Goal: Transaction & Acquisition: Purchase product/service

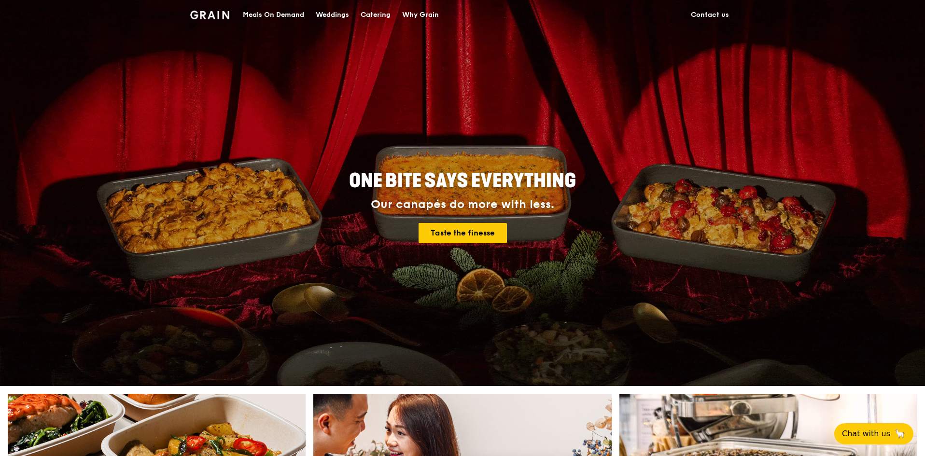
click at [287, 16] on div "Meals On Demand" at bounding box center [273, 14] width 61 height 29
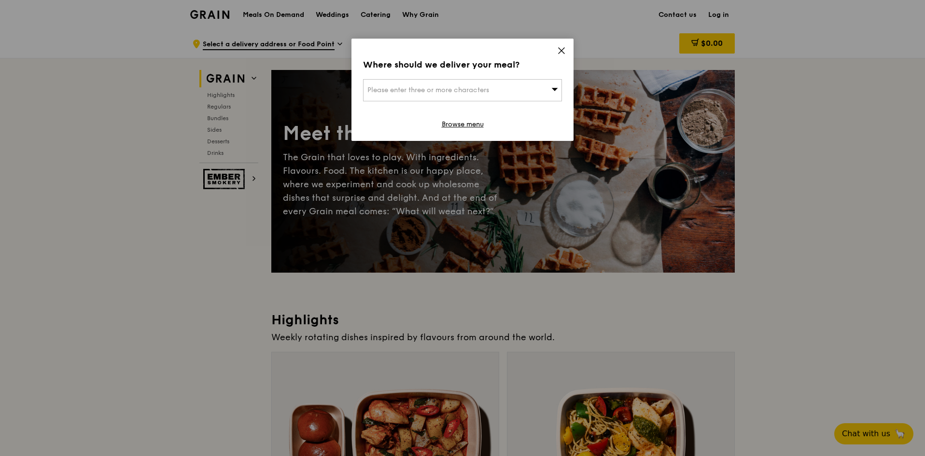
click at [553, 93] on span at bounding box center [554, 90] width 7 height 10
click at [542, 76] on div "Where should we deliver your meal? Please enter three or more characters Please…" at bounding box center [462, 90] width 222 height 102
drag, startPoint x: 563, startPoint y: 88, endPoint x: 557, endPoint y: 90, distance: 6.4
click at [561, 88] on div "Where should we deliver your meal? Please enter three or more characters Browse…" at bounding box center [462, 90] width 222 height 102
click at [551, 92] on icon at bounding box center [554, 88] width 7 height 7
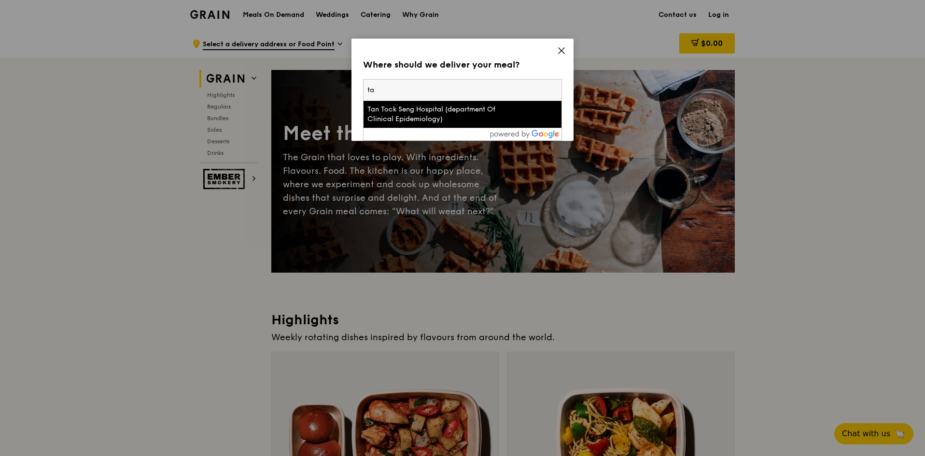
type input "t"
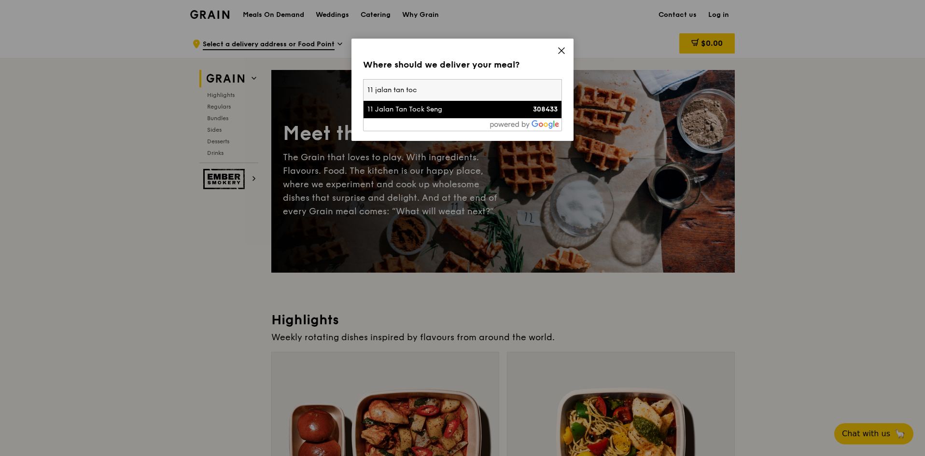
type input "11 jalan tan toc"
click at [478, 111] on div "11 Jalan Tan Tock Seng" at bounding box center [438, 110] width 143 height 10
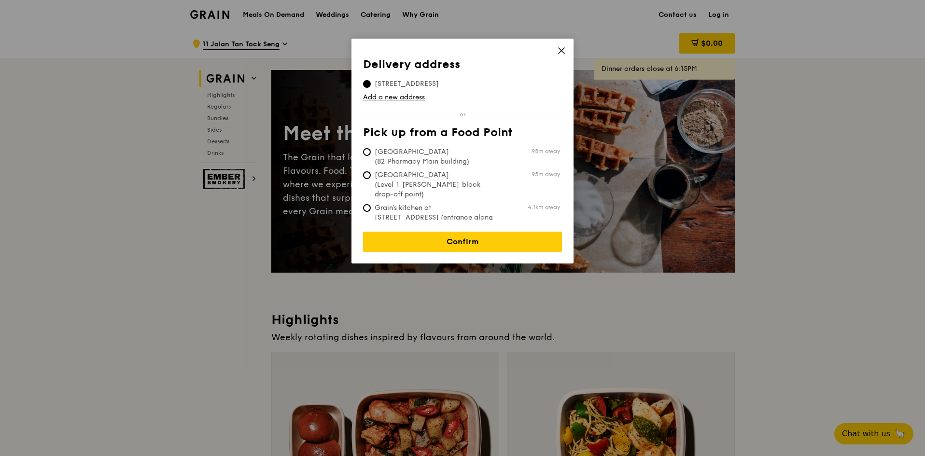
click at [452, 163] on span "[GEOGRAPHIC_DATA] (B2 Pharmacy Main building)" at bounding box center [435, 156] width 144 height 19
click at [371, 156] on input "[GEOGRAPHIC_DATA] (B2 Pharmacy Main building) 95m away" at bounding box center [367, 152] width 8 height 8
radio input "true"
click at [437, 184] on span "[GEOGRAPHIC_DATA] (Level 1 [PERSON_NAME] block drop-off point)" at bounding box center [435, 184] width 144 height 29
click at [371, 179] on input "Tan Tock Seng Hospital (Level 1 Ward block drop-off point) 95m away" at bounding box center [367, 175] width 8 height 8
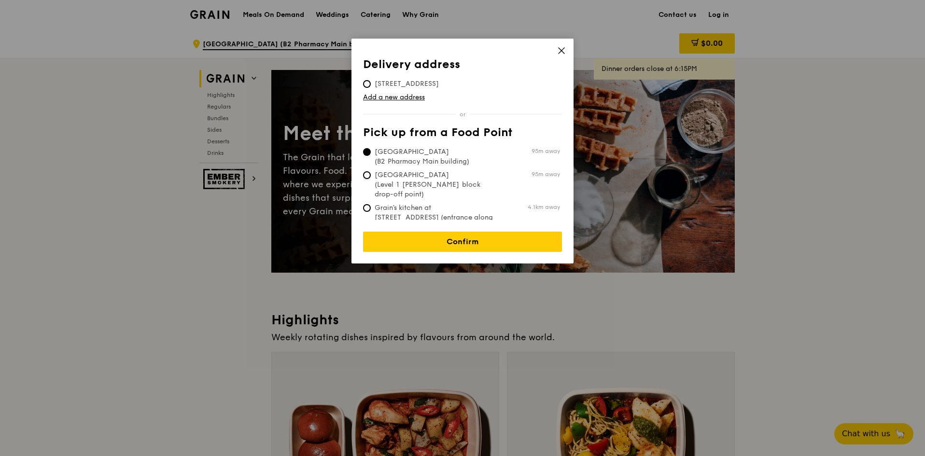
radio input "true"
click at [439, 236] on link "Confirm" at bounding box center [462, 242] width 199 height 20
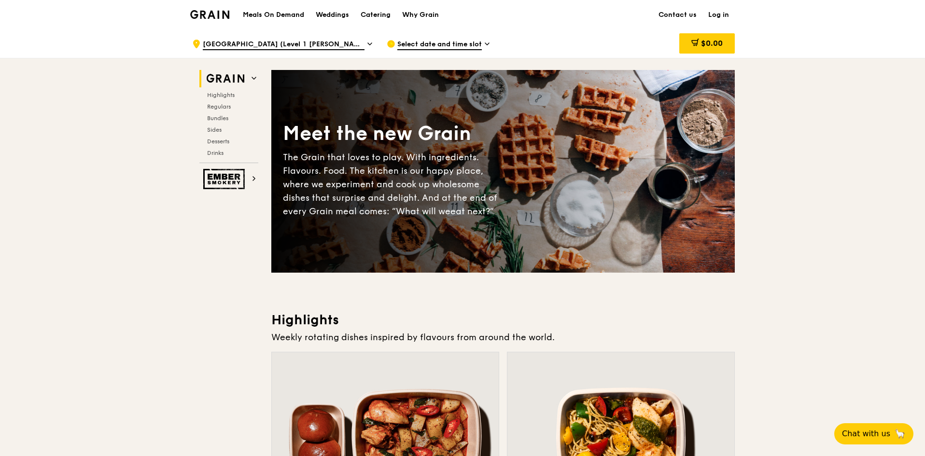
click at [470, 45] on span "Select date and time slot" at bounding box center [439, 45] width 84 height 11
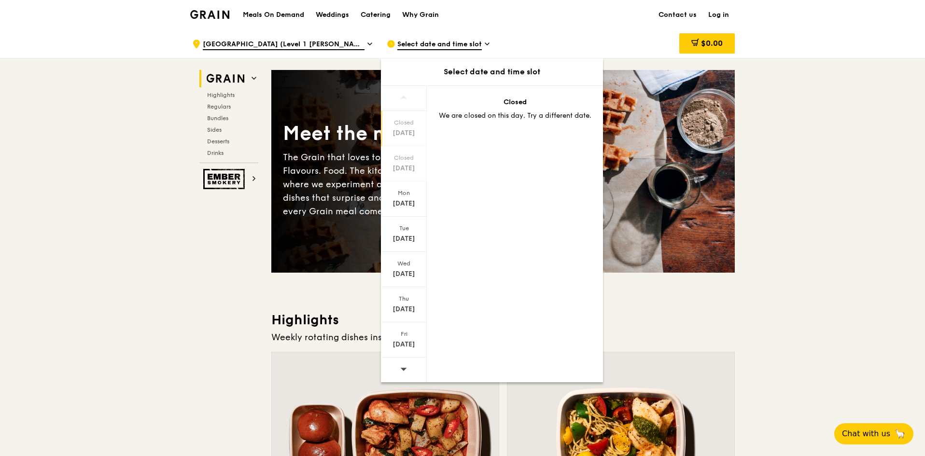
click at [402, 237] on div "Sep 16" at bounding box center [403, 239] width 43 height 10
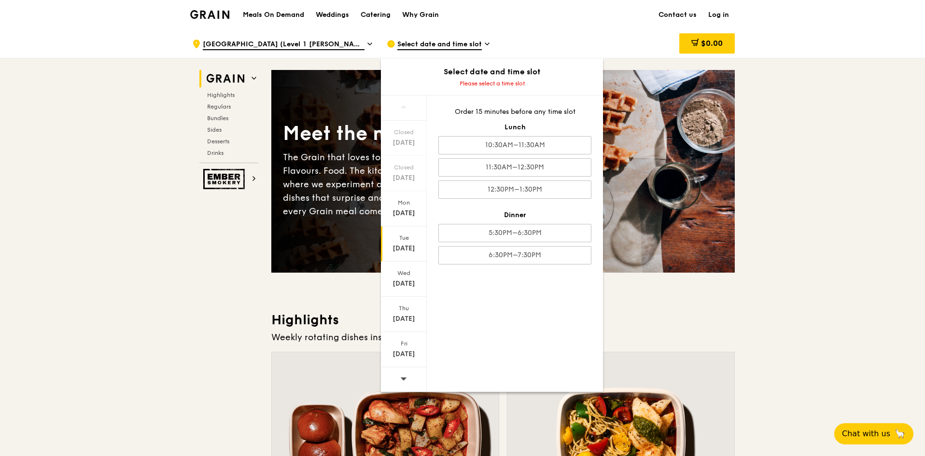
click at [526, 192] on div "12:30PM–1:30PM" at bounding box center [514, 190] width 153 height 18
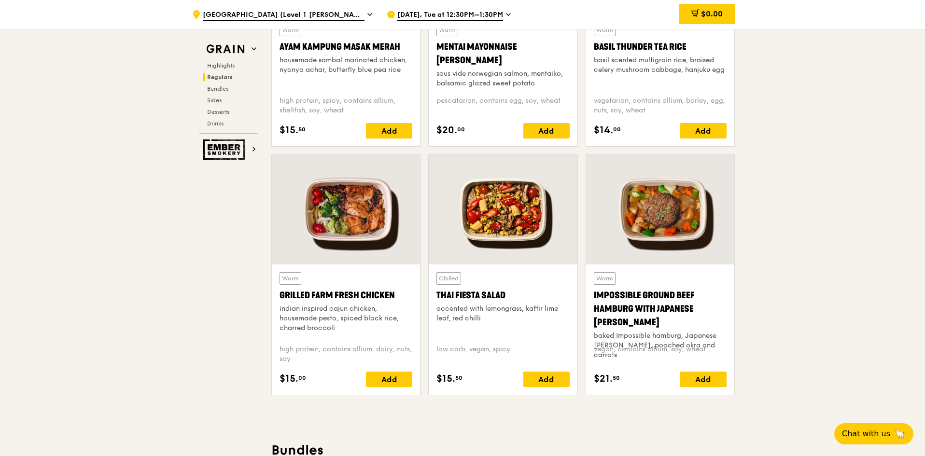
scroll to position [1004, 0]
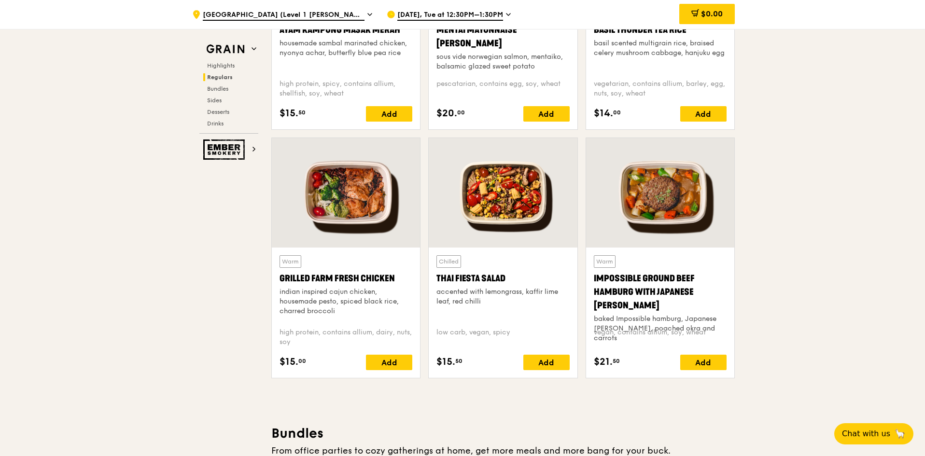
click at [221, 91] on span "Bundles" at bounding box center [217, 88] width 21 height 7
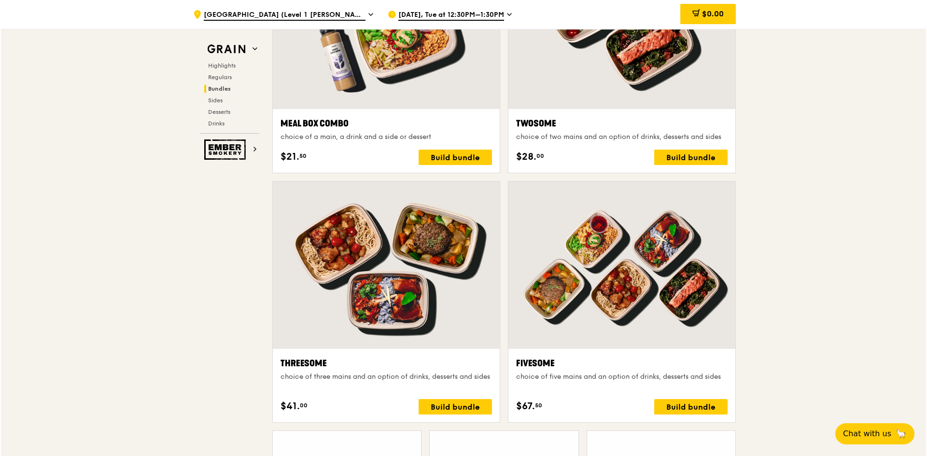
scroll to position [1632, 0]
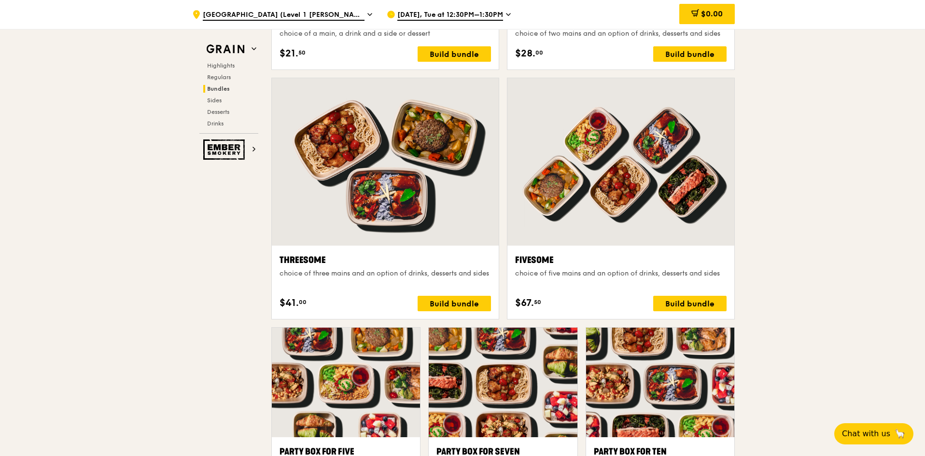
click at [686, 301] on div "Build bundle" at bounding box center [689, 303] width 73 height 15
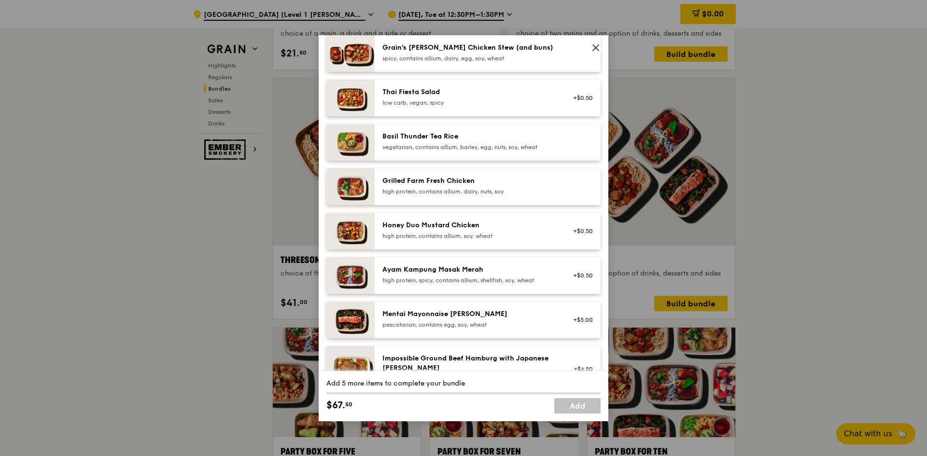
scroll to position [145, 0]
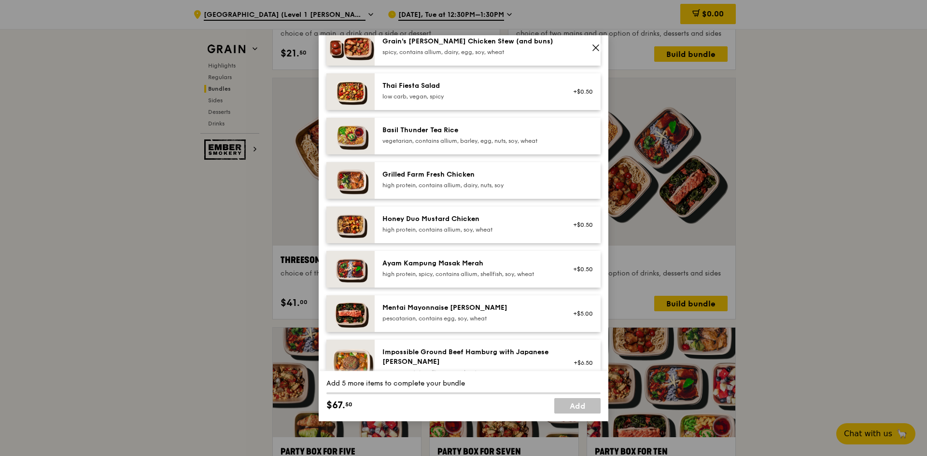
click at [487, 152] on div "Basil Thunder Tea Rice vegetarian, contains allium, barley, egg, nuts, soy, whe…" at bounding box center [488, 136] width 226 height 37
click at [487, 148] on div "Basil Thunder Tea Rice vegetarian, contains allium, barley, egg, nuts, soy, whe…" at bounding box center [488, 136] width 226 height 37
click at [571, 139] on link "Remove" at bounding box center [582, 138] width 22 height 7
click at [446, 140] on div "vegetarian, contains allium, barley, egg, nuts, soy, wheat" at bounding box center [468, 141] width 173 height 8
click at [448, 255] on div "Ayam Kampung Masak Merah high protein, spicy, contains allium, shellfish, soy, …" at bounding box center [488, 269] width 226 height 37
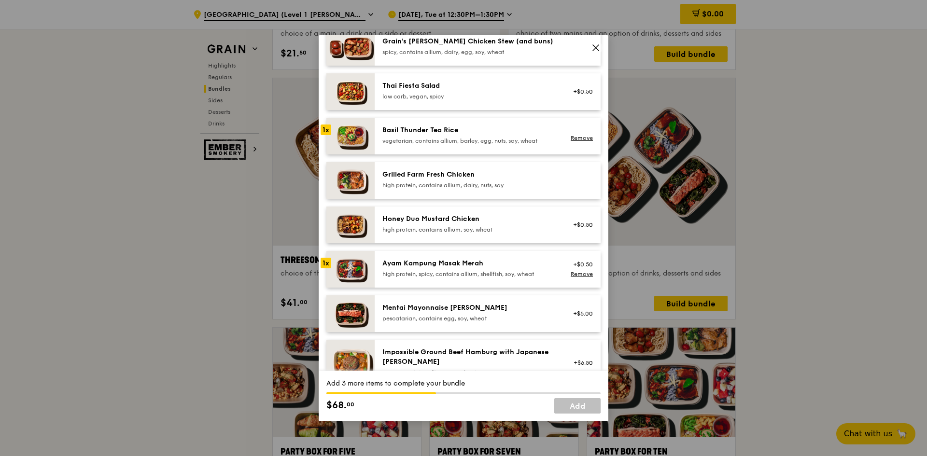
click at [452, 269] on div "Ayam Kampung Masak Merah high protein, spicy, contains allium, shellfish, soy, …" at bounding box center [468, 268] width 173 height 19
click at [459, 228] on div "high protein, contains allium, soy, wheat" at bounding box center [468, 230] width 173 height 8
click at [464, 183] on div "high protein, contains allium, dairy, nuts, soy" at bounding box center [468, 185] width 173 height 8
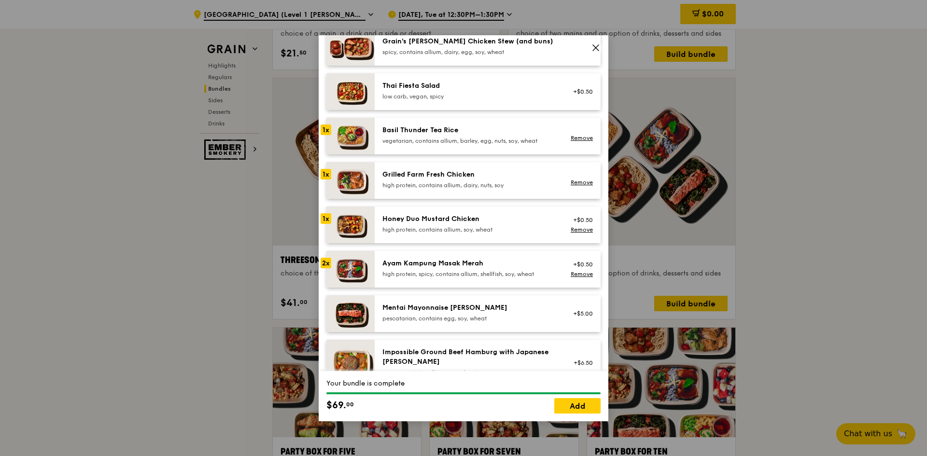
click at [582, 403] on link "Add" at bounding box center [577, 405] width 46 height 15
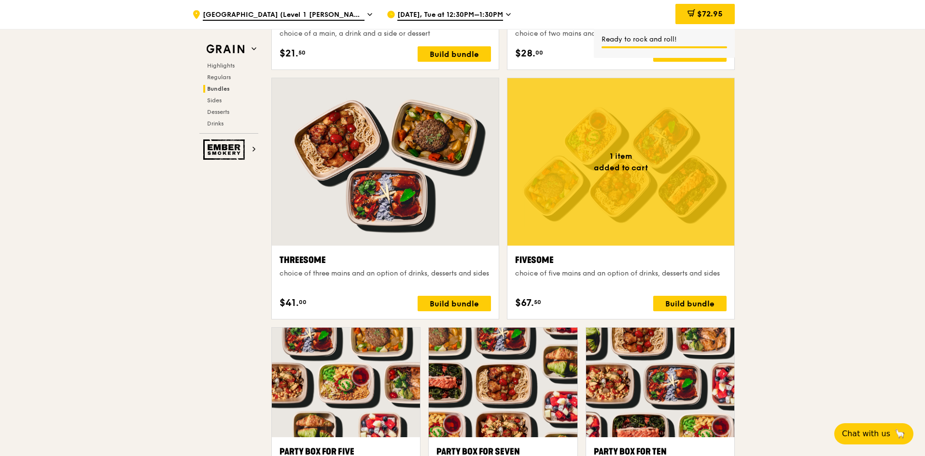
click at [703, 17] on span "$72.95" at bounding box center [710, 13] width 26 height 9
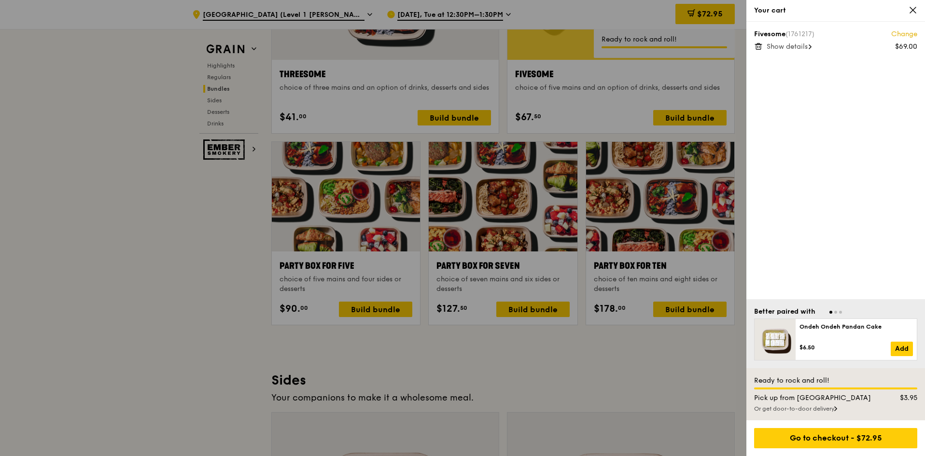
scroll to position [1825, 0]
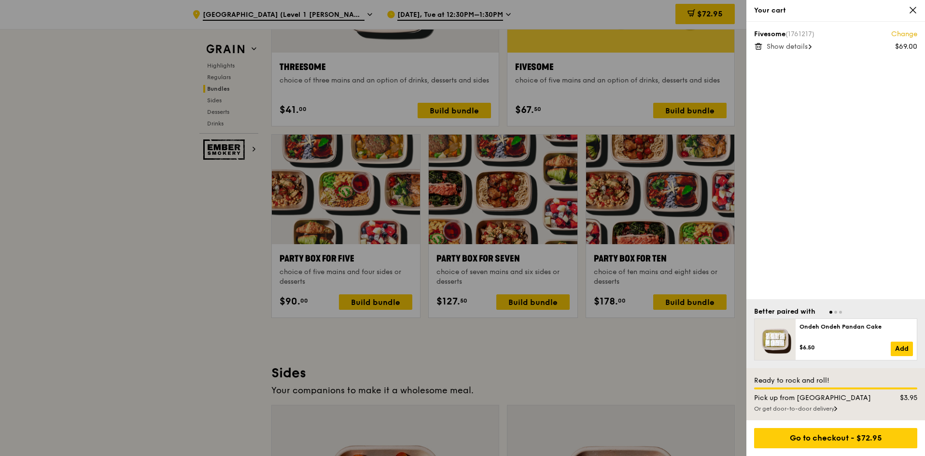
click at [820, 397] on div "Pick up from [GEOGRAPHIC_DATA]" at bounding box center [813, 398] width 131 height 10
click at [810, 438] on div "Go to checkout - $72.95" at bounding box center [835, 438] width 163 height 20
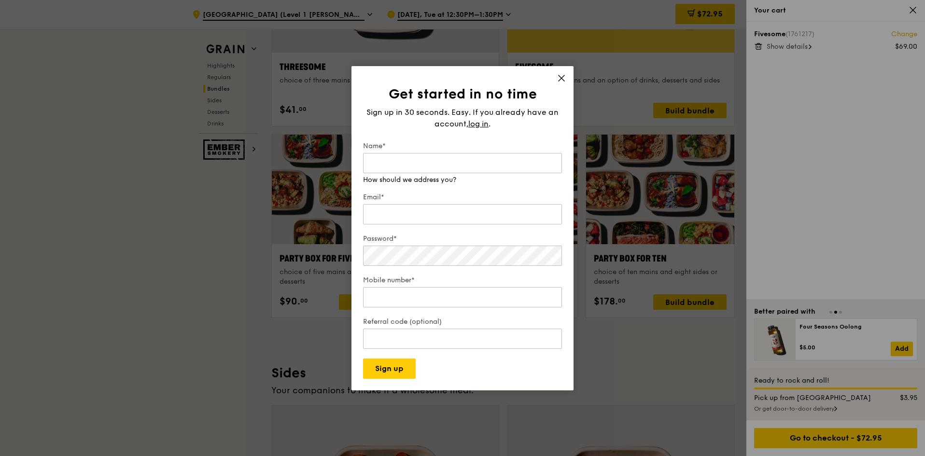
click at [469, 164] on input "Name*" at bounding box center [462, 163] width 199 height 20
type input "E"
click at [481, 126] on span "log in" at bounding box center [478, 124] width 20 height 12
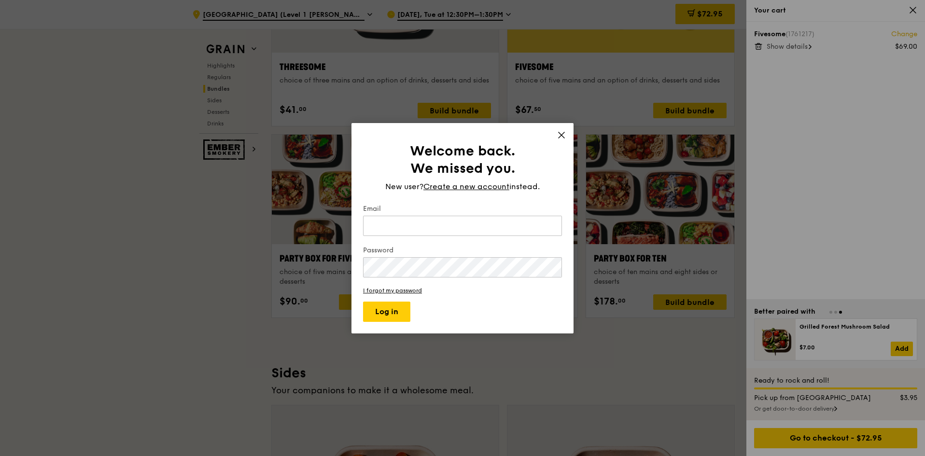
type input "[EMAIL_ADDRESS][DOMAIN_NAME]"
click at [408, 231] on input "[EMAIL_ADDRESS][DOMAIN_NAME]" at bounding box center [462, 226] width 199 height 20
click at [398, 310] on button "Log in" at bounding box center [386, 312] width 47 height 20
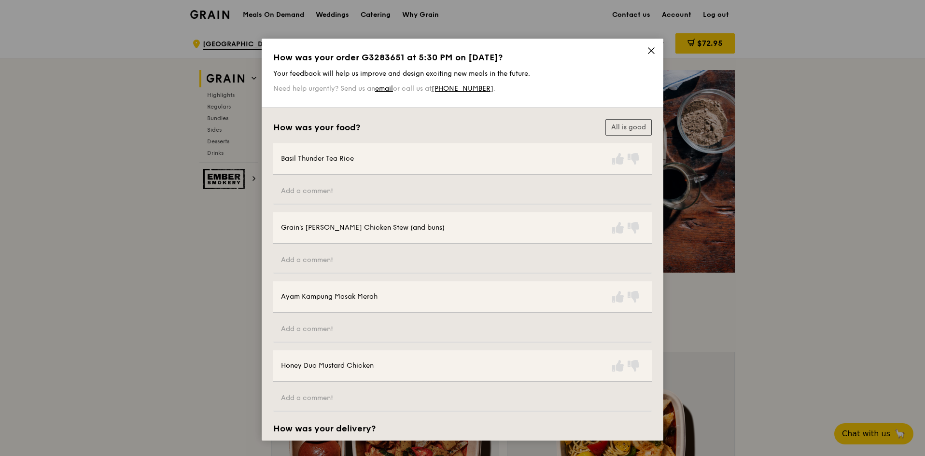
click at [614, 159] on icon at bounding box center [618, 159] width 12 height 12
click at [478, 266] on input "text" at bounding box center [462, 261] width 378 height 26
type input "More veg less carbs please"
click at [612, 295] on icon at bounding box center [618, 297] width 12 height 12
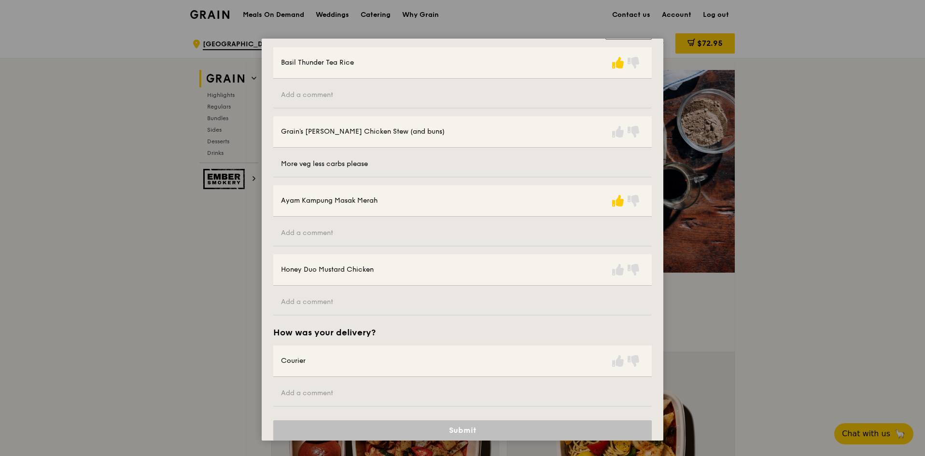
scroll to position [97, 0]
click at [612, 270] on icon at bounding box center [618, 270] width 12 height 12
click at [614, 361] on icon at bounding box center [618, 361] width 12 height 12
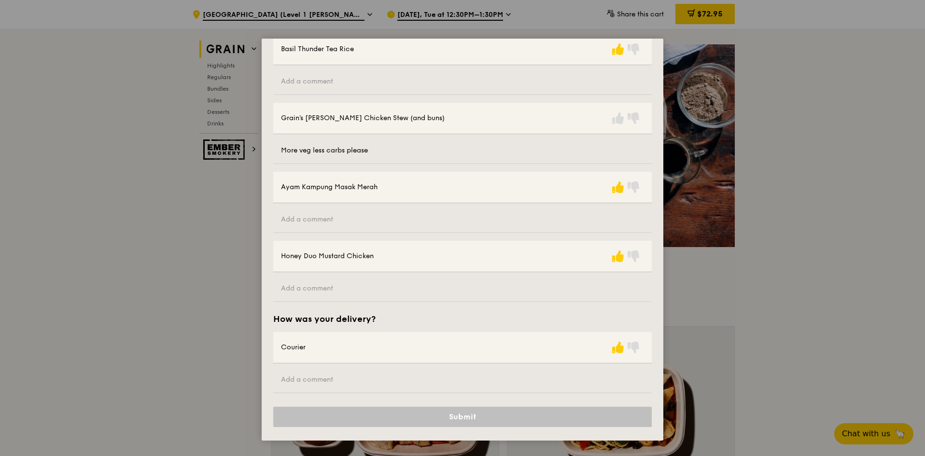
scroll to position [48, 0]
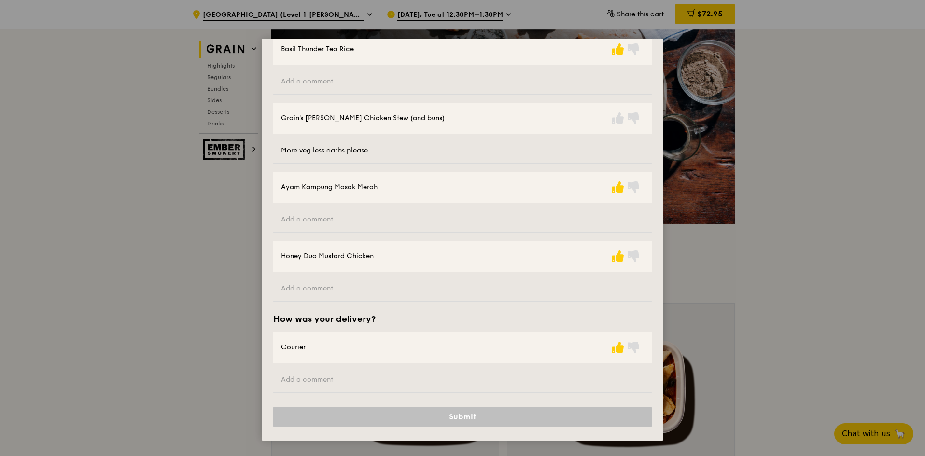
click at [635, 123] on icon at bounding box center [634, 118] width 12 height 12
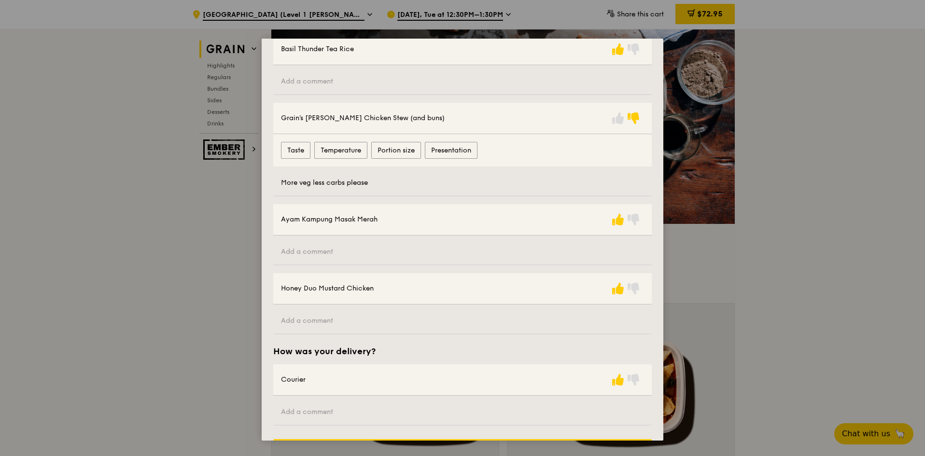
click at [388, 154] on label "Portion size" at bounding box center [396, 150] width 50 height 17
click at [0, 0] on size "Portion size" at bounding box center [0, 0] width 0 height 0
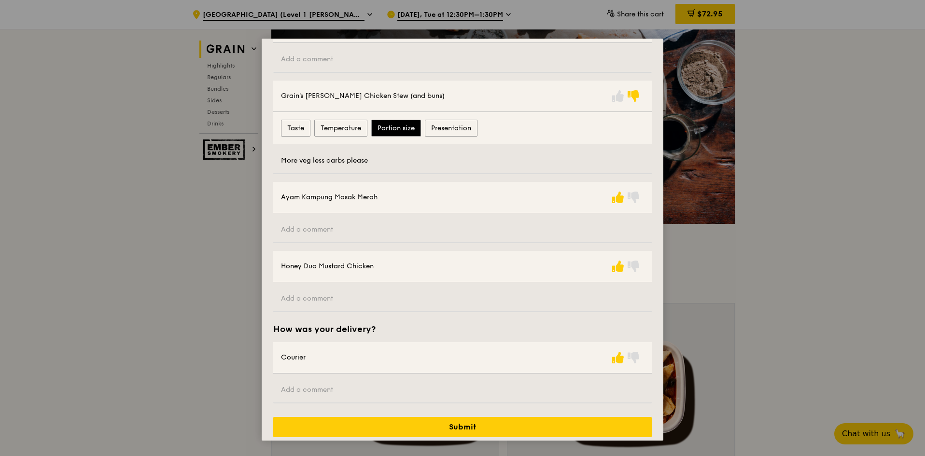
scroll to position [142, 0]
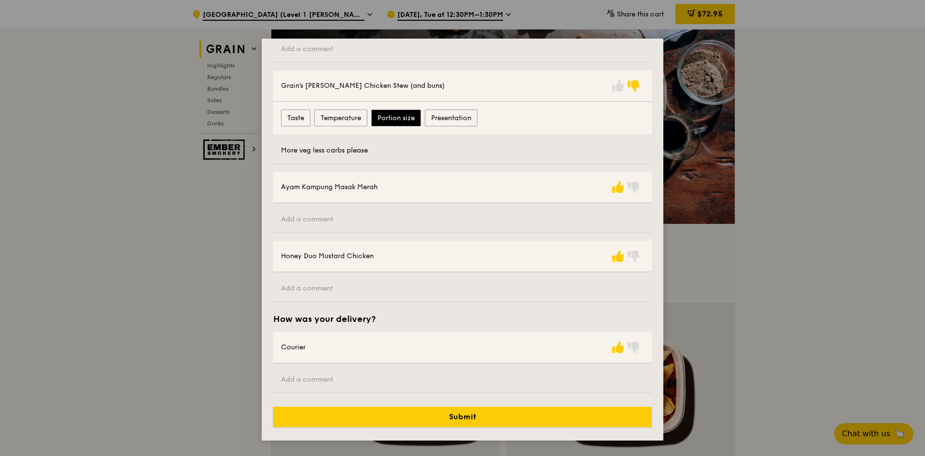
click at [434, 414] on button "Submit" at bounding box center [462, 417] width 378 height 20
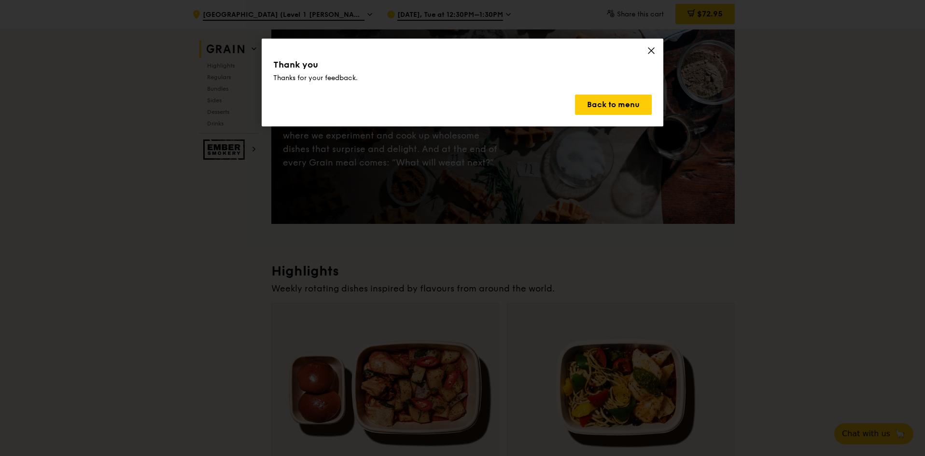
scroll to position [0, 0]
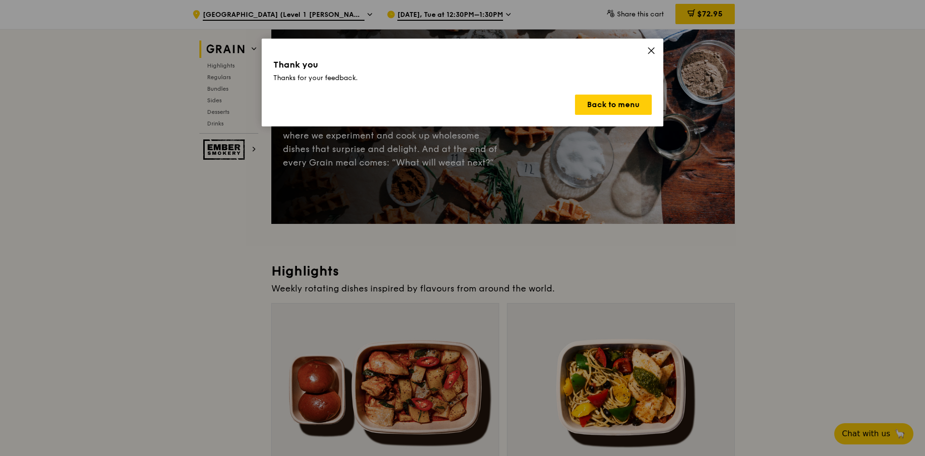
click at [656, 54] on div "Thank you Thanks for your feedback. Back to menu" at bounding box center [463, 83] width 402 height 88
click at [652, 52] on icon at bounding box center [651, 51] width 6 height 6
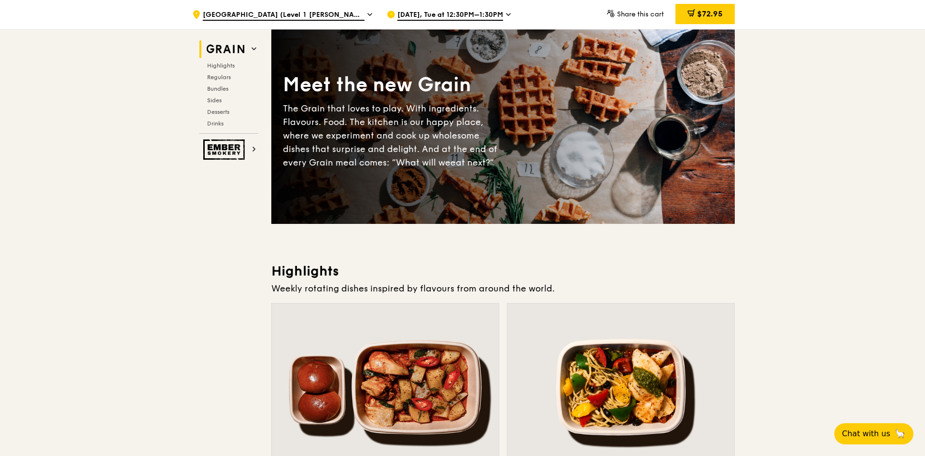
click at [713, 14] on span "$72.95" at bounding box center [710, 13] width 26 height 9
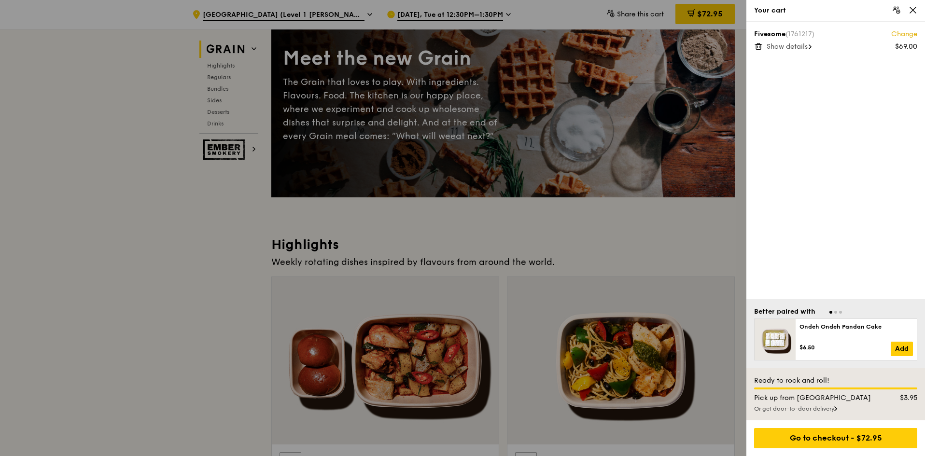
scroll to position [97, 0]
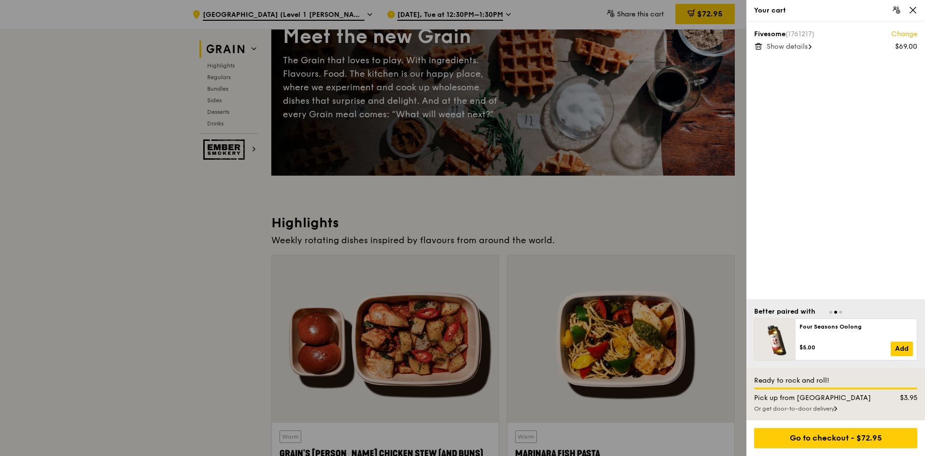
click at [815, 440] on div "Go to checkout - $72.95" at bounding box center [835, 438] width 163 height 20
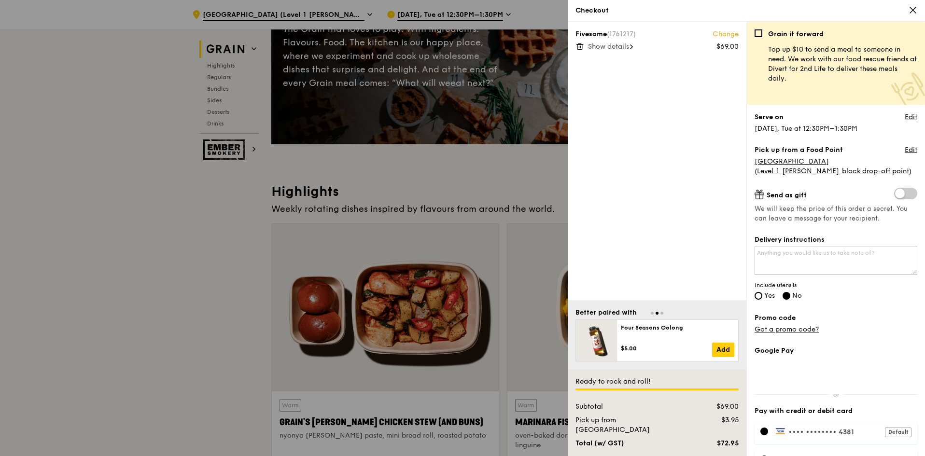
scroll to position [145, 0]
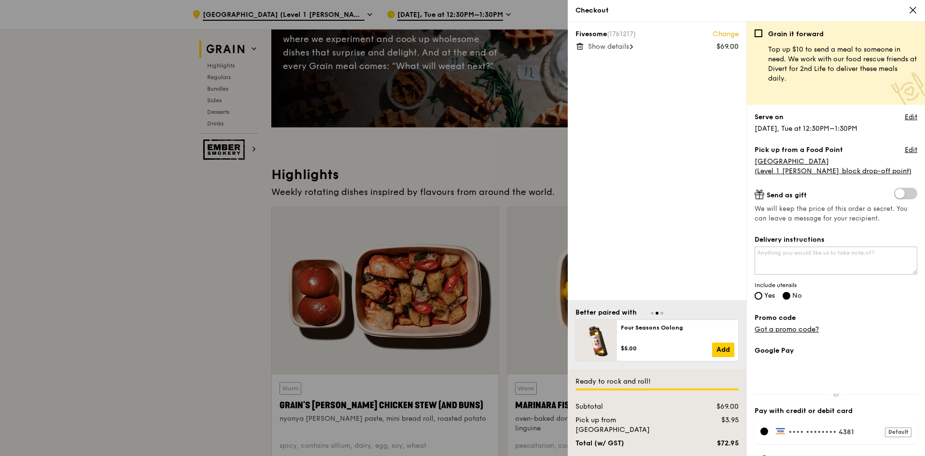
click at [795, 330] on link "Got a promo code?" at bounding box center [786, 329] width 64 height 8
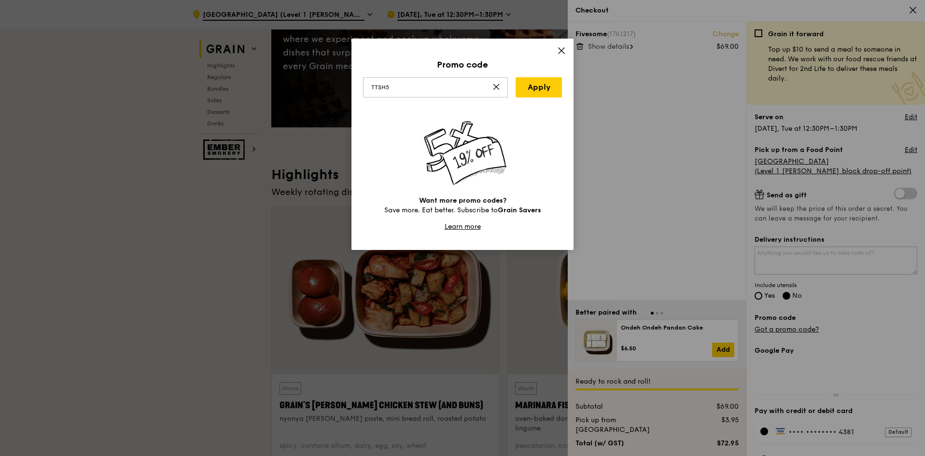
click at [534, 95] on link "Apply" at bounding box center [539, 87] width 46 height 20
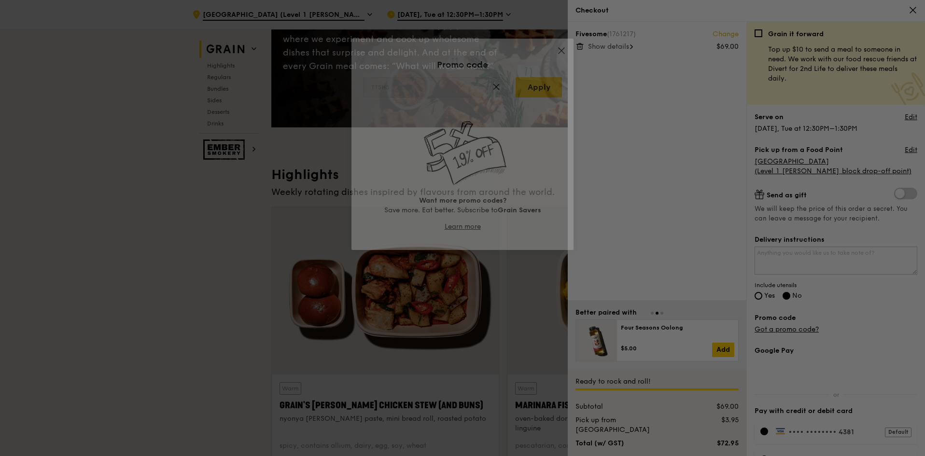
type input "TTSH5"
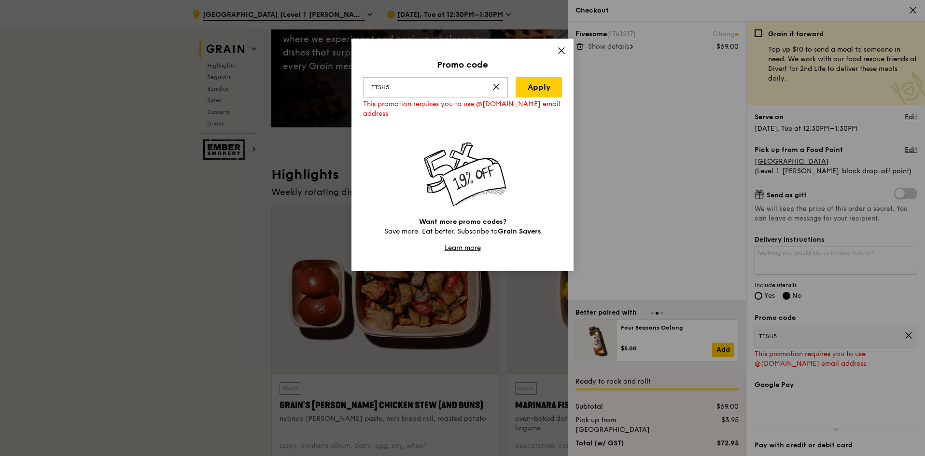
click at [450, 249] on link "Learn more" at bounding box center [463, 248] width 36 height 8
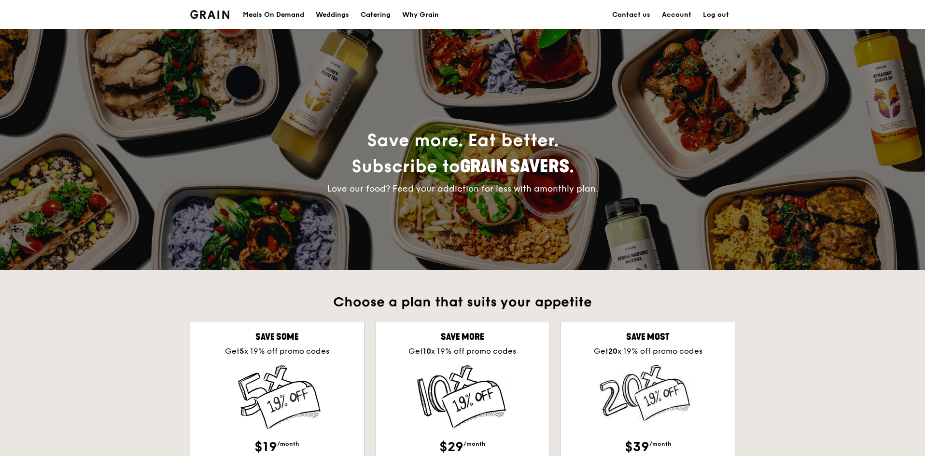
click at [722, 18] on link "Log out" at bounding box center [716, 14] width 38 height 29
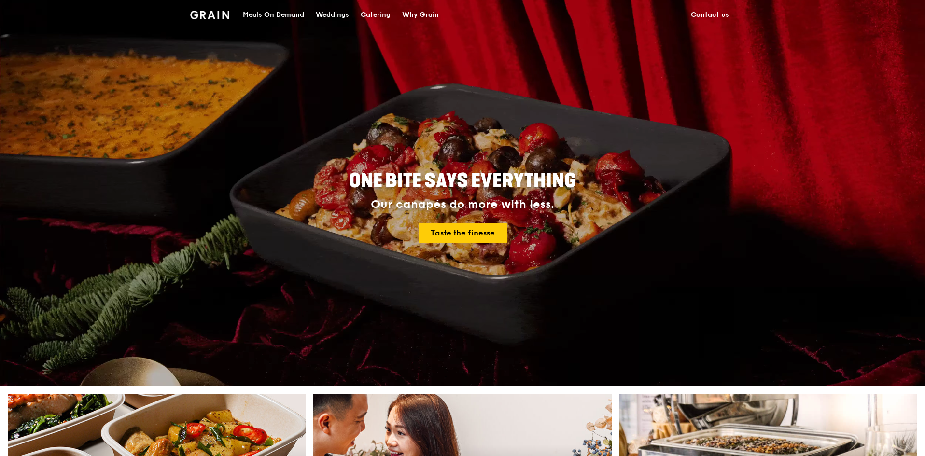
click at [276, 18] on div "Meals On Demand" at bounding box center [273, 14] width 61 height 29
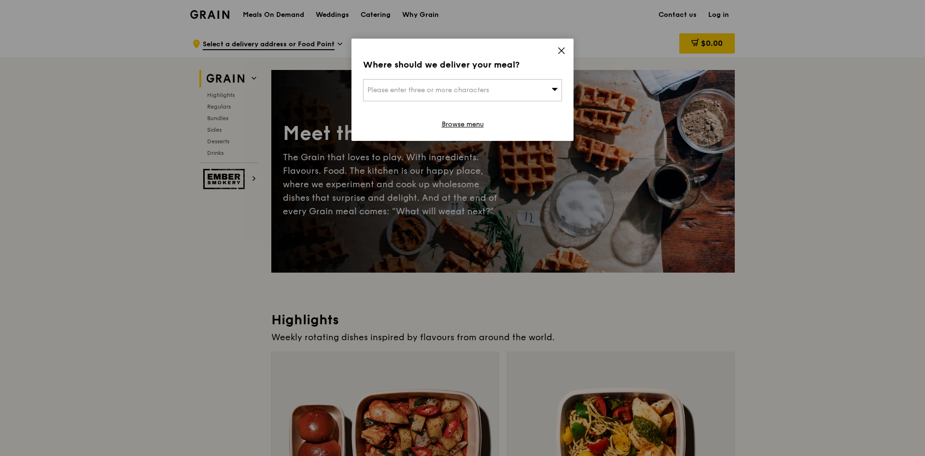
click at [519, 95] on div "Please enter three or more characters" at bounding box center [462, 90] width 199 height 22
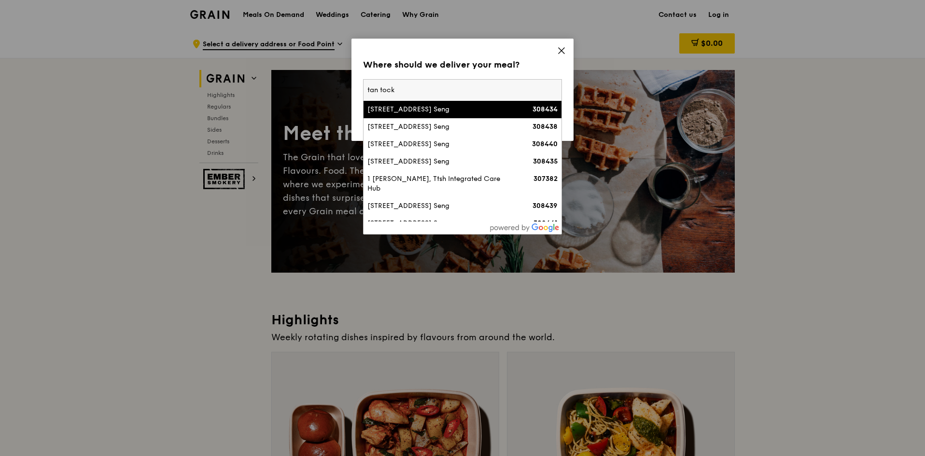
click at [365, 89] on input "tan tock" at bounding box center [462, 90] width 198 height 21
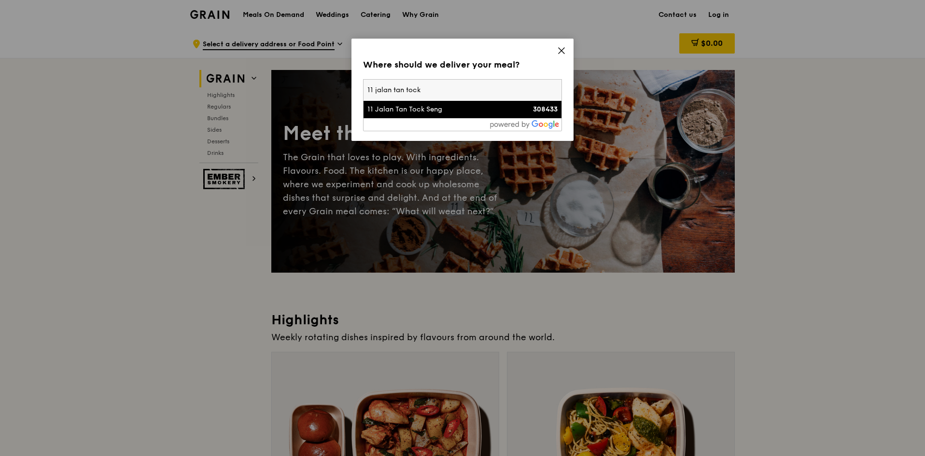
type input "11 jalan tan tock"
click at [393, 113] on div "11 Jalan Tan Tock Seng" at bounding box center [438, 110] width 143 height 10
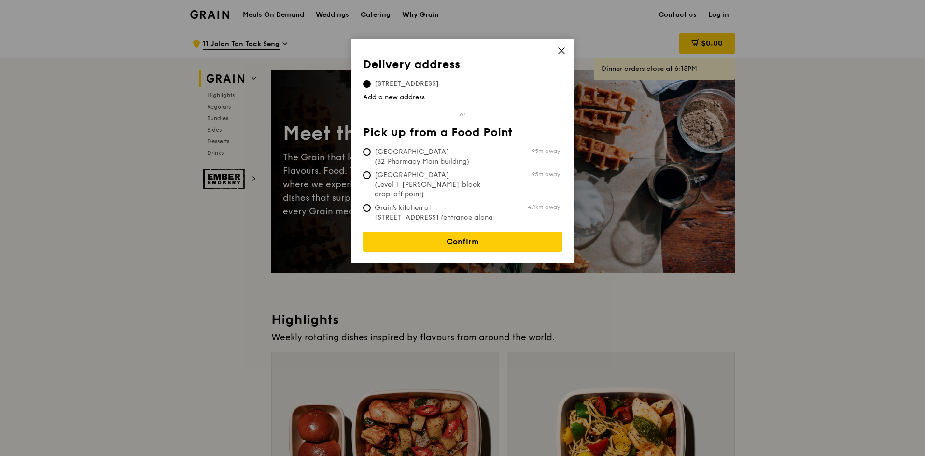
click at [420, 160] on span "[GEOGRAPHIC_DATA] (B2 Pharmacy Main building)" at bounding box center [435, 156] width 144 height 19
click at [371, 156] on input "Tan Tock Seng Hospital (B2 Pharmacy Main building) 95m away" at bounding box center [367, 152] width 8 height 8
radio input "true"
click at [454, 232] on link "Confirm" at bounding box center [462, 242] width 199 height 20
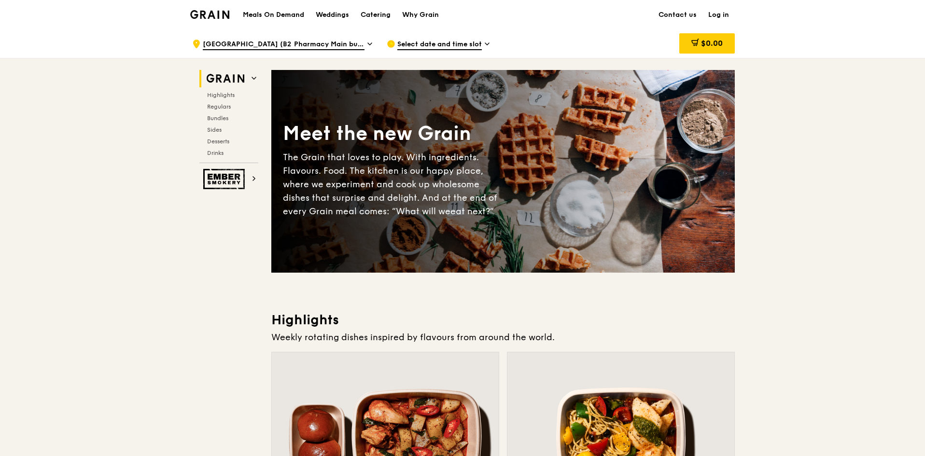
click at [713, 13] on link "Log in" at bounding box center [718, 14] width 32 height 29
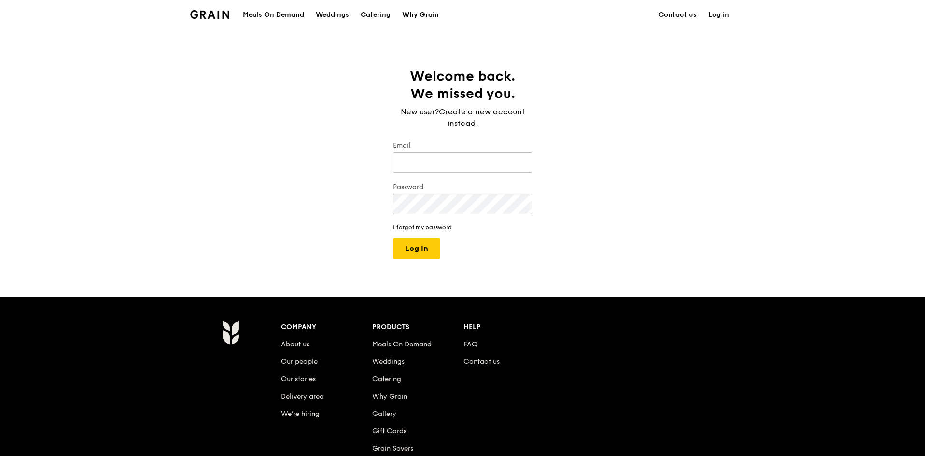
type input "[EMAIL_ADDRESS][DOMAIN_NAME]"
click at [498, 112] on link "Create a new account" at bounding box center [482, 112] width 86 height 12
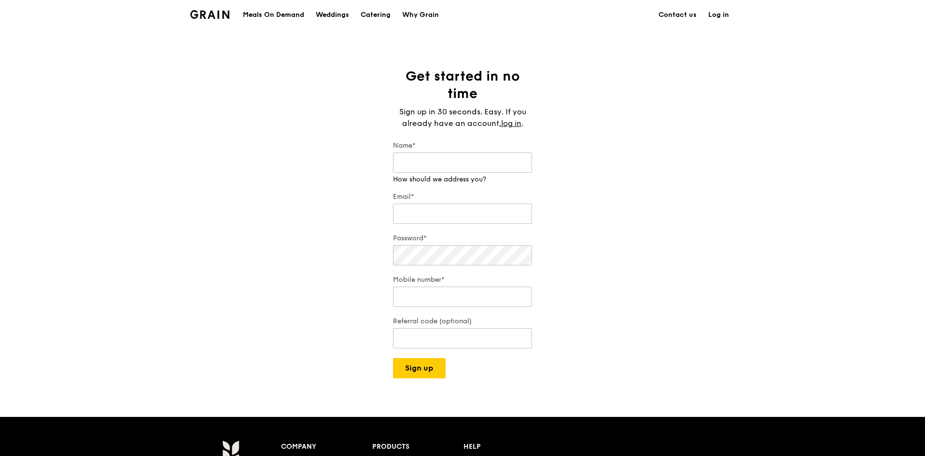
click at [468, 168] on input "Name*" at bounding box center [462, 163] width 139 height 20
type input "Emelin Tan"
type input "[EMAIL_ADDRESS][DOMAIN_NAME]"
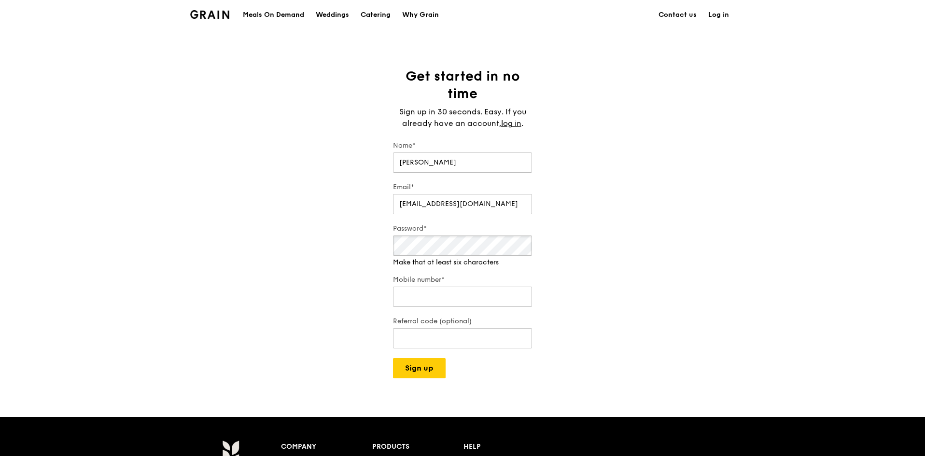
click at [393, 358] on button "Sign up" at bounding box center [419, 368] width 53 height 20
type input "91709446"
click at [426, 332] on input "Referral code (optional)" at bounding box center [462, 329] width 139 height 20
type input "RF66518"
drag, startPoint x: 445, startPoint y: 332, endPoint x: 234, endPoint y: 304, distance: 213.3
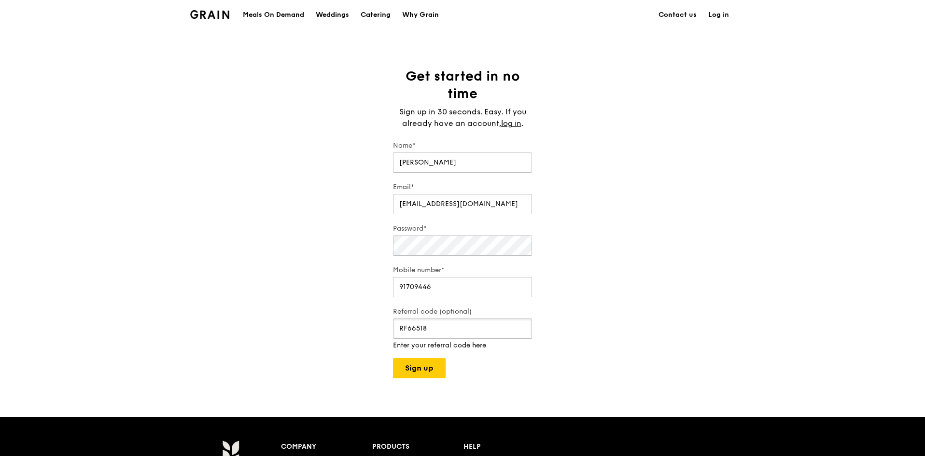
click at [234, 304] on div "Get started in no time Sign up in 30 seconds. Easy. If you already have an acco…" at bounding box center [462, 223] width 925 height 311
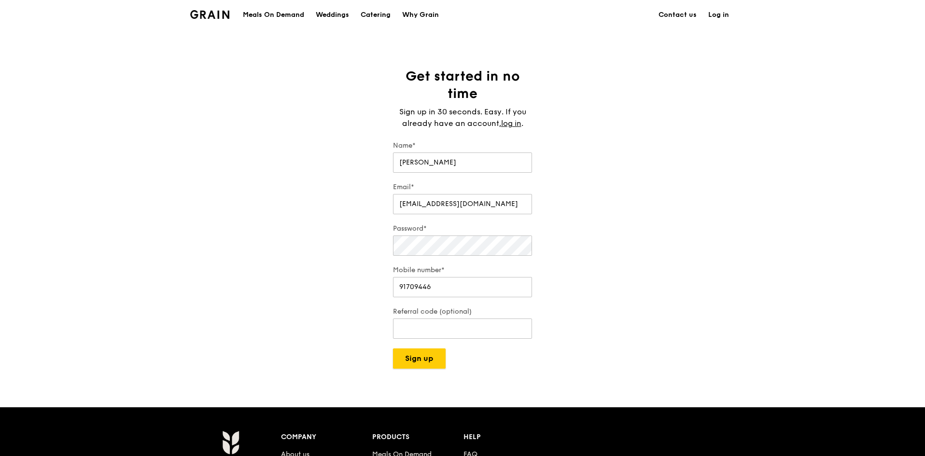
click at [411, 373] on div "Grain logo Meals On Demand Weddings Catering Why Grain Contact us Log in Get st…" at bounding box center [462, 346] width 925 height 693
click at [411, 361] on button "Sign up" at bounding box center [419, 359] width 53 height 20
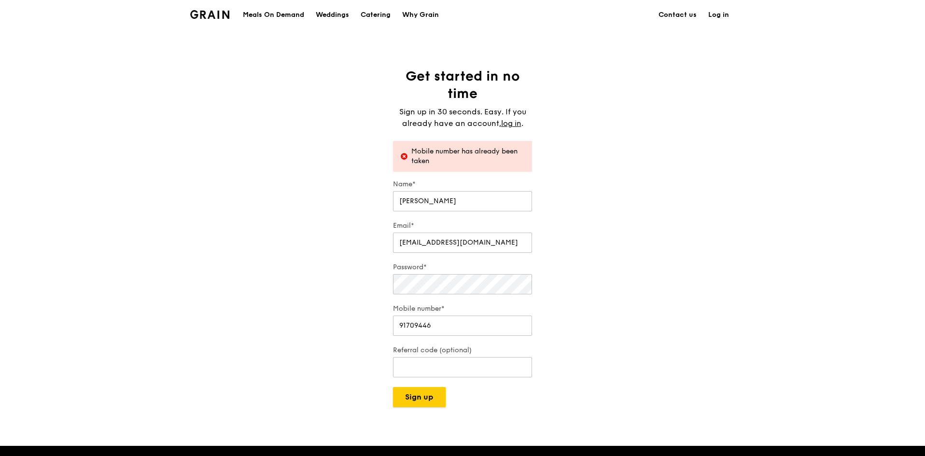
click at [429, 399] on button "Sign up" at bounding box center [419, 397] width 53 height 20
click at [321, 290] on div "Get started in no time Sign up in 30 seconds. Easy. If you already have an acco…" at bounding box center [462, 238] width 925 height 340
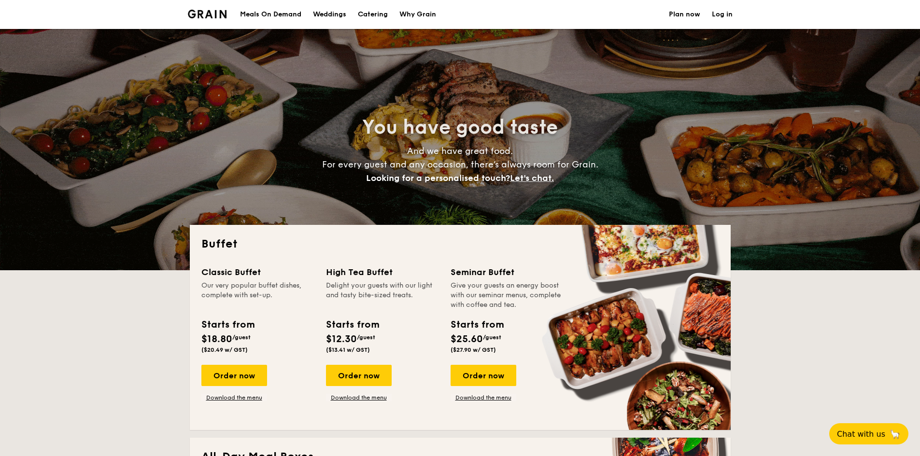
select select
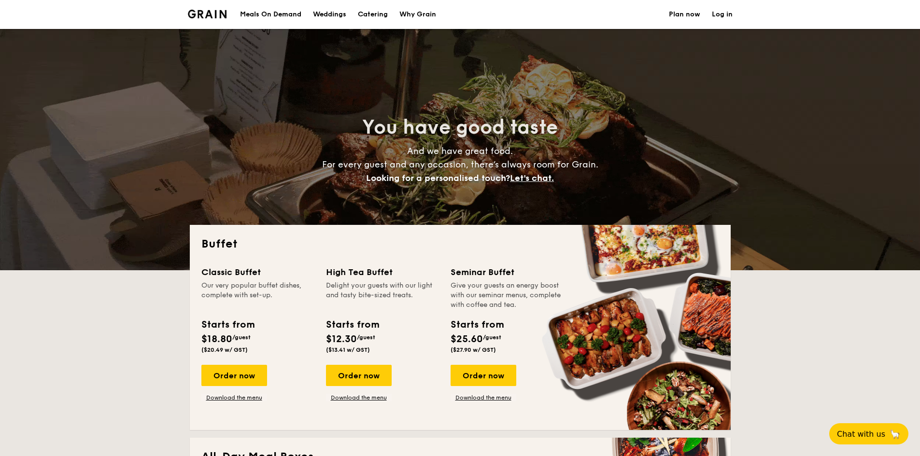
click at [731, 15] on link "Log in" at bounding box center [722, 14] width 21 height 29
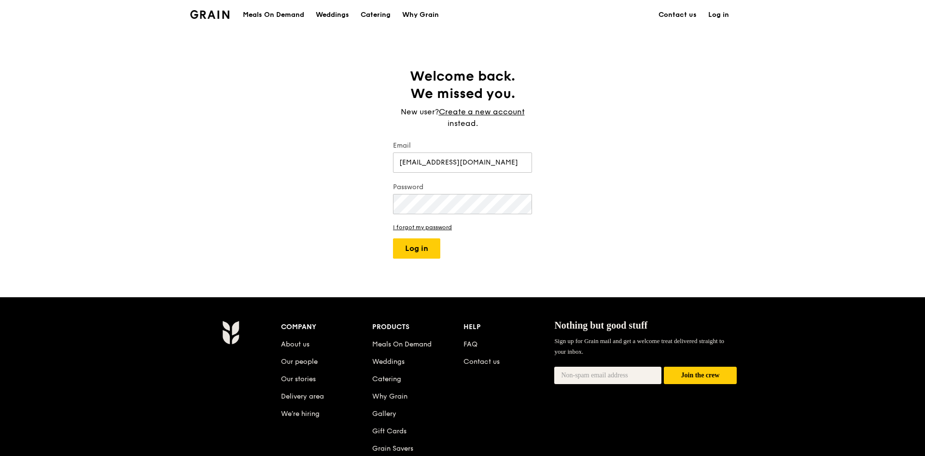
drag, startPoint x: 469, startPoint y: 165, endPoint x: 272, endPoint y: 165, distance: 196.5
click at [272, 165] on div "Welcome back. We missed you. New user? Create a new account instead. Email [EMA…" at bounding box center [462, 163] width 925 height 191
type input "[EMAIL_ADDRESS][DOMAIN_NAME]"
click at [428, 251] on button "Log in" at bounding box center [416, 248] width 47 height 20
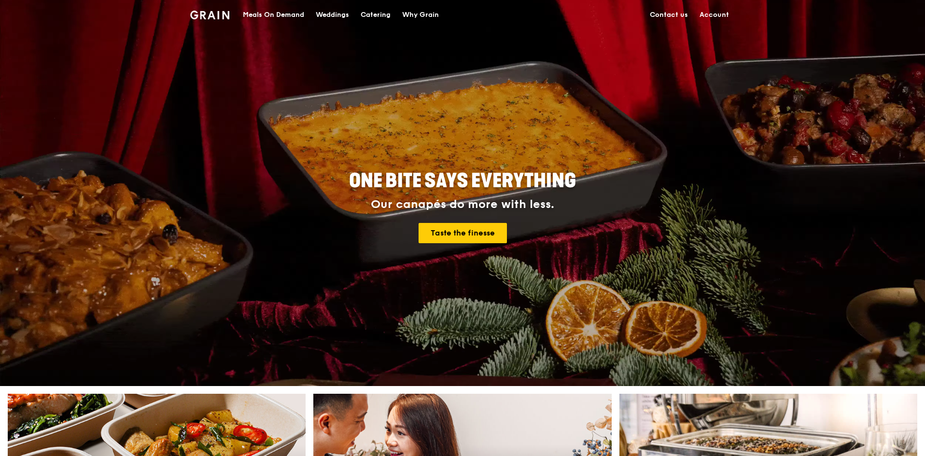
click at [291, 13] on div "Meals On Demand" at bounding box center [273, 14] width 61 height 29
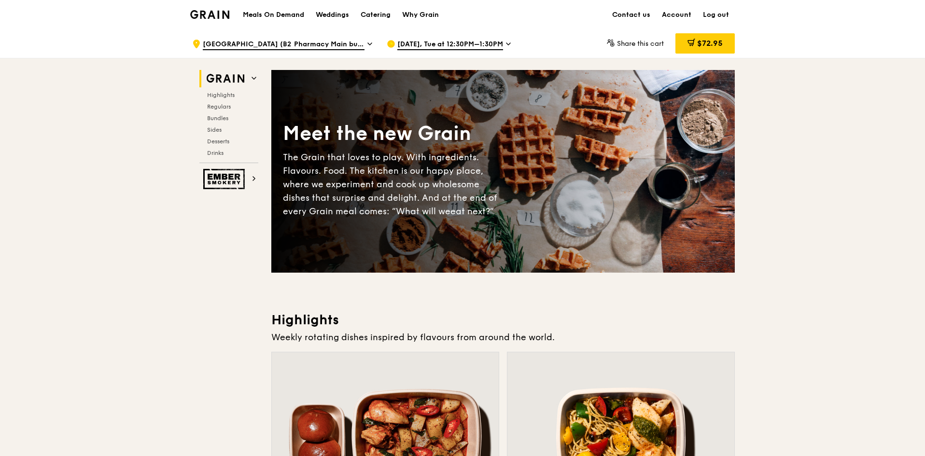
click at [706, 42] on span "$72.95" at bounding box center [710, 43] width 26 height 9
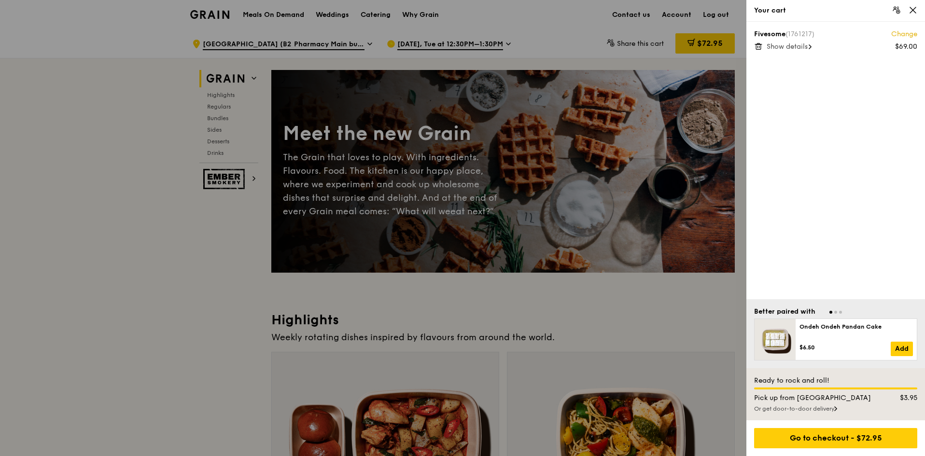
click at [835, 433] on div "Go to checkout - $72.95" at bounding box center [835, 438] width 163 height 20
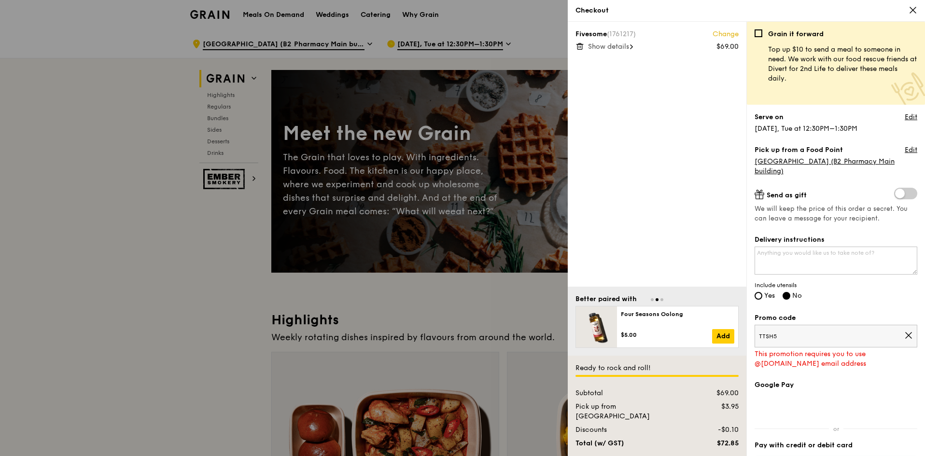
click at [847, 356] on div "This promotion requires you to use @[DOMAIN_NAME] email address" at bounding box center [835, 358] width 163 height 19
click at [823, 323] on div "Promo code TTSH5 This promotion requires you to use @[DOMAIN_NAME] email address" at bounding box center [835, 341] width 163 height 56
click at [854, 303] on div "Grain it forward Top up $10 to send a meal to someone in need. We work with our…" at bounding box center [835, 242] width 163 height 427
click at [845, 283] on span "Include utensils" at bounding box center [835, 285] width 163 height 8
click at [831, 256] on textarea "Delivery instructions" at bounding box center [835, 261] width 163 height 28
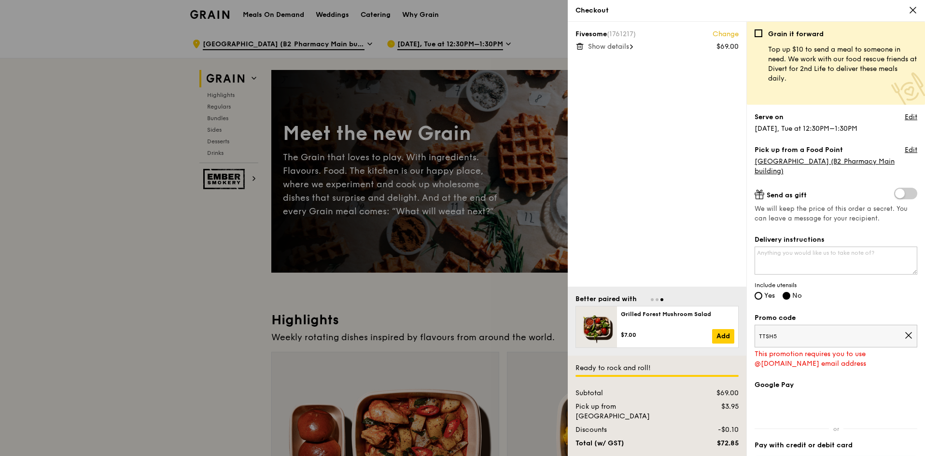
click at [811, 340] on span "TTSH5" at bounding box center [831, 337] width 145 height 8
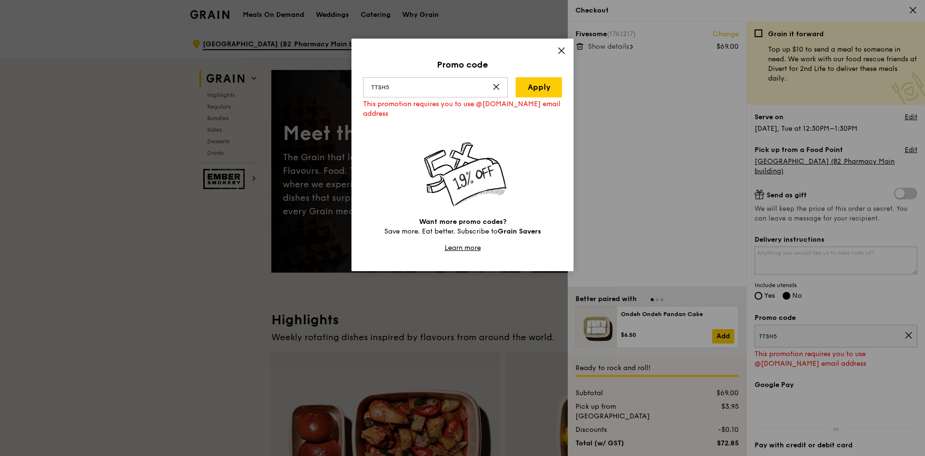
click at [540, 83] on link "Apply" at bounding box center [539, 87] width 46 height 20
click at [540, 85] on link "Apply" at bounding box center [539, 87] width 46 height 20
click at [557, 53] on div "Promo code TTSH5 Apply This promotion requires you to use @[DOMAIN_NAME] email …" at bounding box center [462, 155] width 222 height 233
click at [565, 49] on div "Promo code TTSH5 Apply This promotion requires you to use @[DOMAIN_NAME] email …" at bounding box center [462, 155] width 222 height 233
click at [562, 50] on icon at bounding box center [561, 51] width 6 height 6
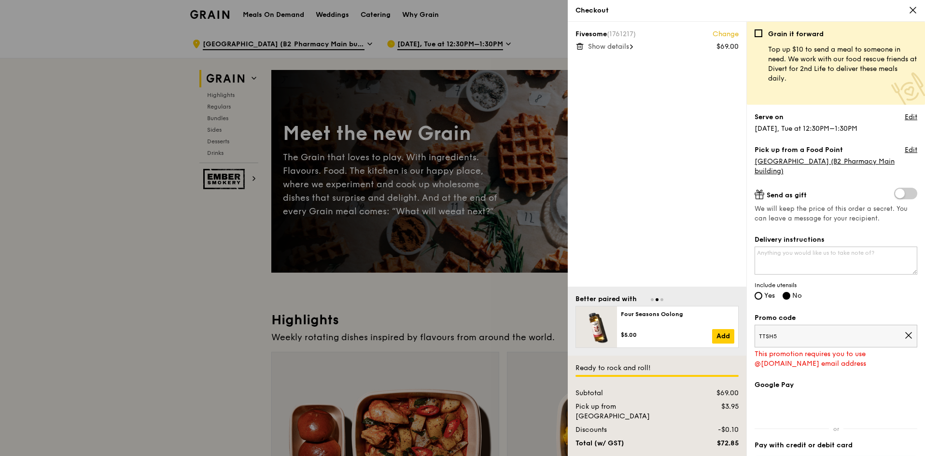
click at [906, 335] on icon at bounding box center [909, 336] width 6 height 6
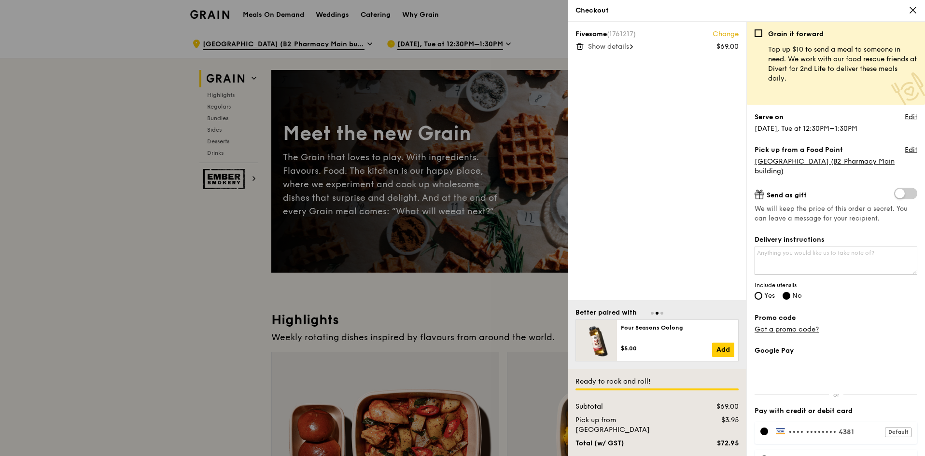
click at [789, 330] on link "Got a promo code?" at bounding box center [786, 329] width 64 height 8
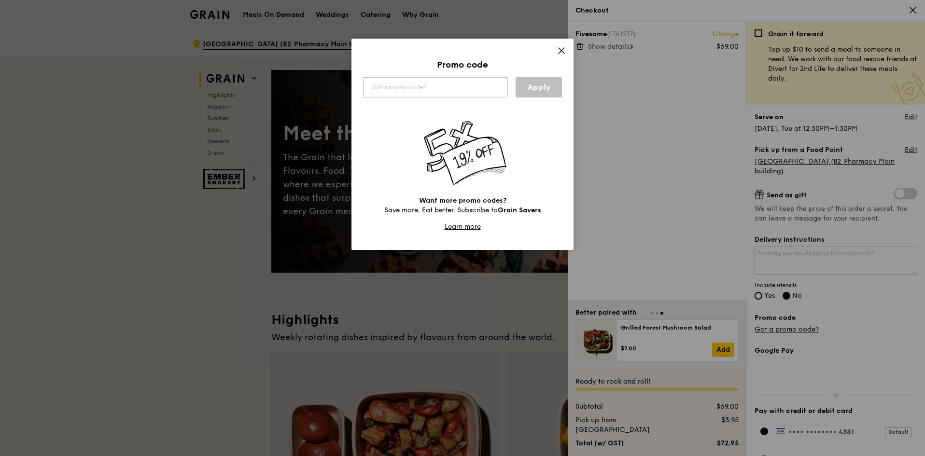
click at [474, 82] on input "text" at bounding box center [435, 87] width 145 height 20
click at [543, 90] on link "Apply" at bounding box center [539, 87] width 46 height 20
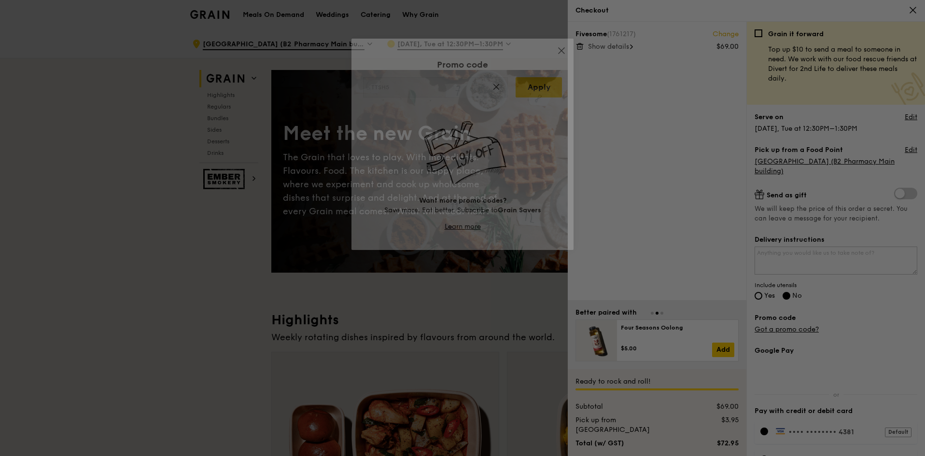
type input "TTSH5"
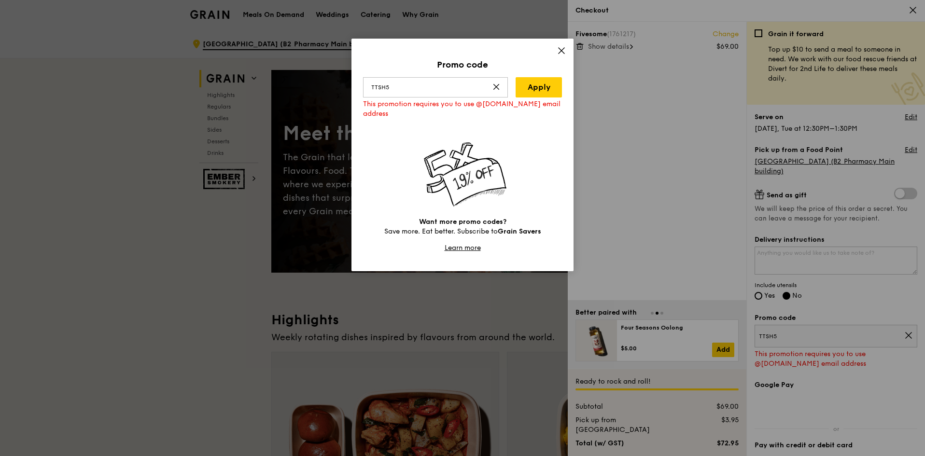
click at [543, 90] on link "Apply" at bounding box center [539, 87] width 46 height 20
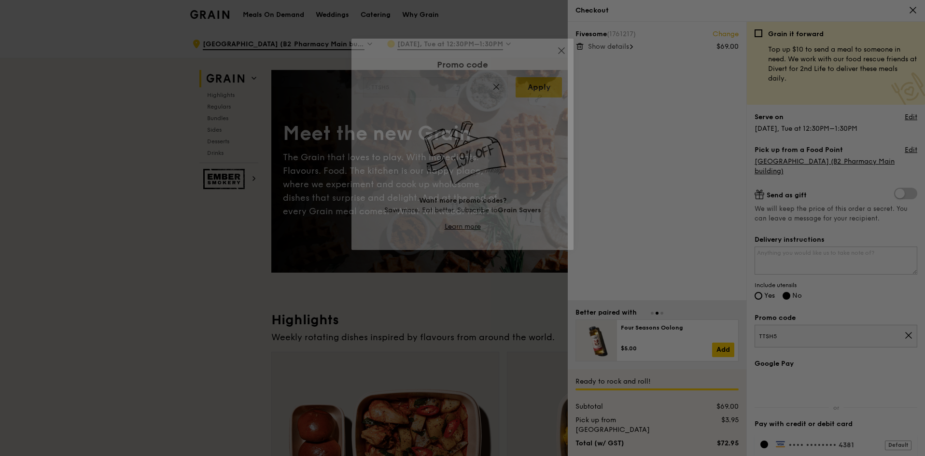
click at [543, 90] on div at bounding box center [462, 228] width 925 height 456
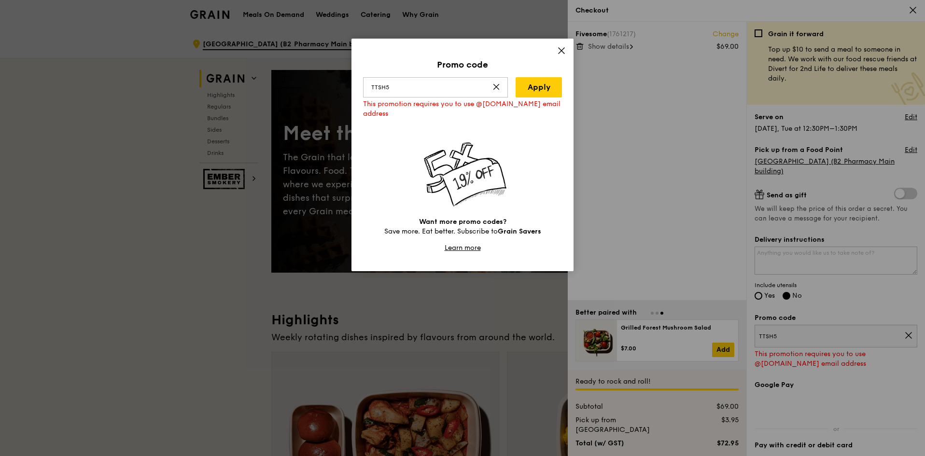
click at [558, 53] on icon at bounding box center [561, 50] width 9 height 9
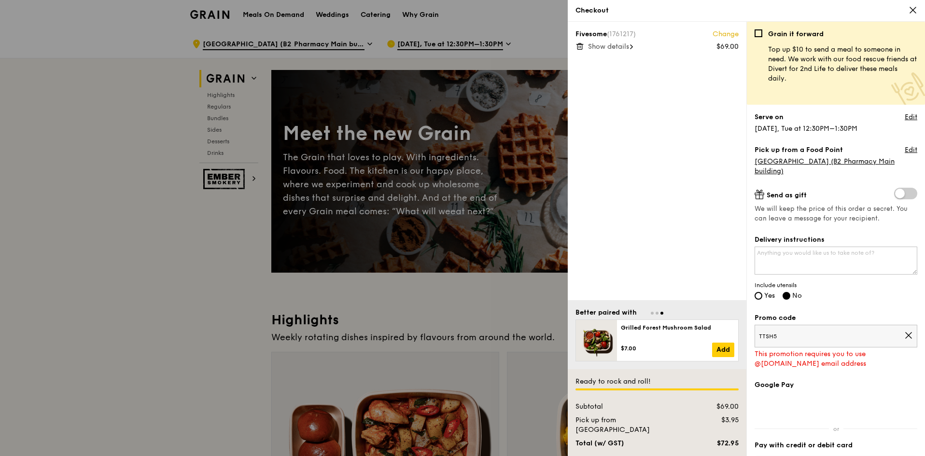
drag, startPoint x: 677, startPoint y: 165, endPoint x: 839, endPoint y: 55, distance: 195.6
click at [679, 165] on div "Fivesome (1761217) Change $69.00 Show details" at bounding box center [657, 161] width 179 height 279
click at [910, 7] on icon at bounding box center [912, 10] width 9 height 9
